Goal: Find specific page/section: Find specific page/section

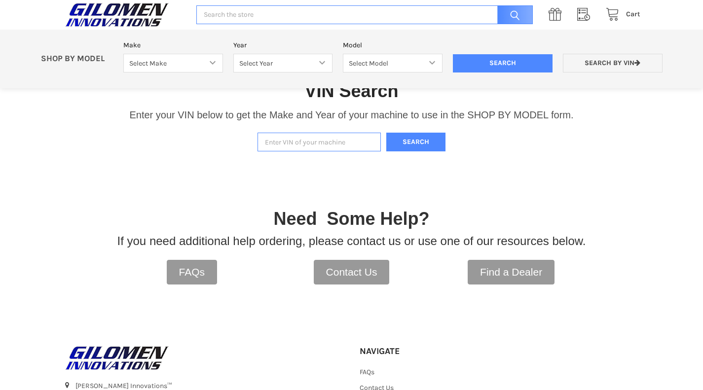
click at [282, 138] on input "Enter VIN of your machine" at bounding box center [318, 142] width 123 height 19
paste input "[US_VEHICLE_IDENTIFICATION_NUMBER]"
type input "[US_VEHICLE_IDENTIFICATION_NUMBER]"
click at [386, 133] on button "Search" at bounding box center [415, 142] width 59 height 19
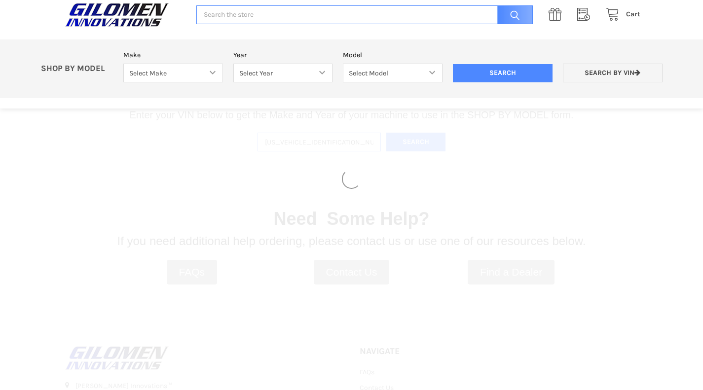
select select "353"
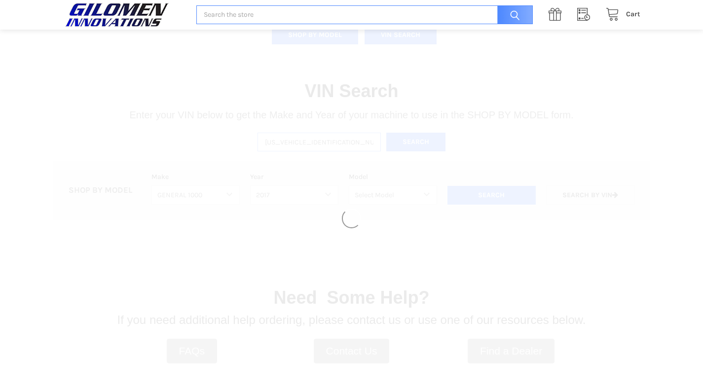
select select "355"
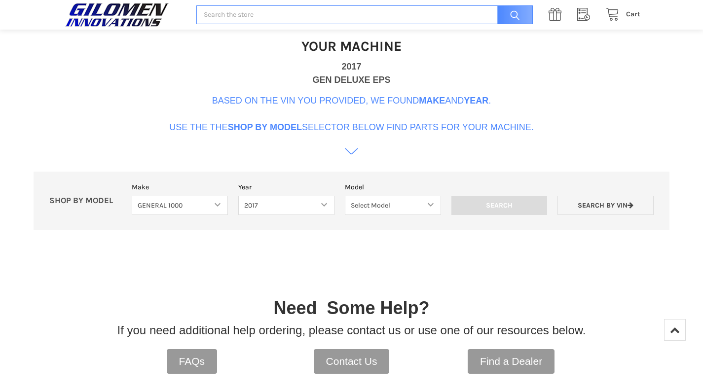
scroll to position [352, 0]
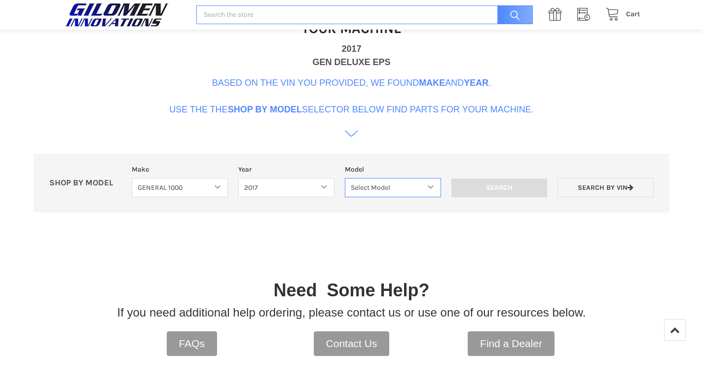
click at [431, 188] on select "Select Model General 1000 General 1000 4 Passenger" at bounding box center [393, 187] width 96 height 19
select select "189"
click at [345, 178] on select "Select Model General 1000 General 1000 4 Passenger" at bounding box center [393, 187] width 96 height 19
click at [514, 187] on input "Search" at bounding box center [499, 188] width 96 height 19
